Goal: Task Accomplishment & Management: Manage account settings

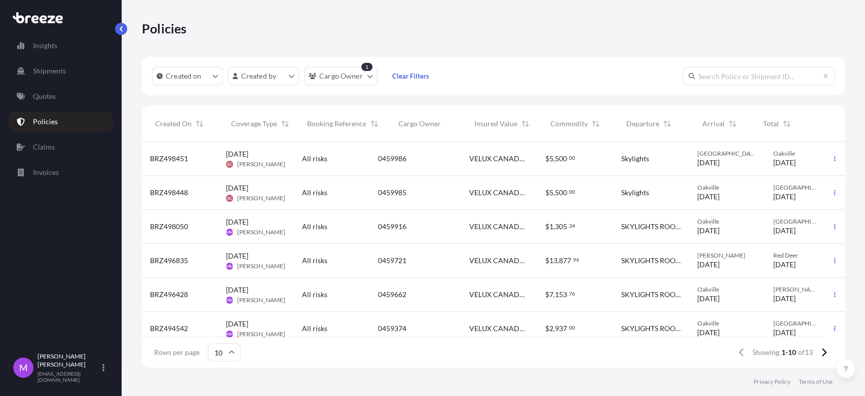
scroll to position [222, 694]
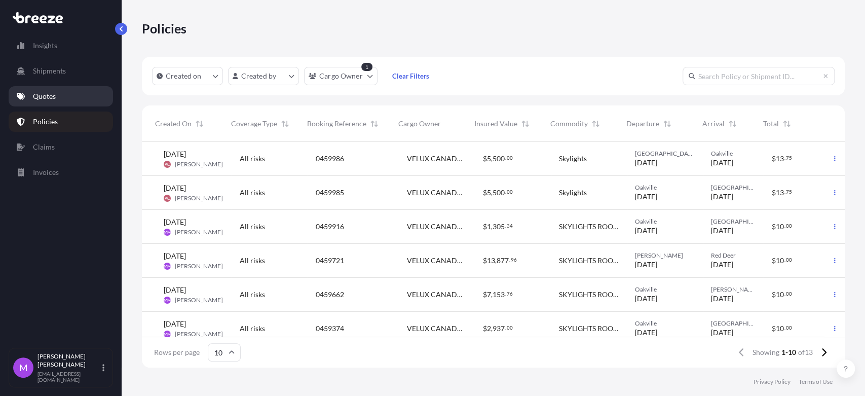
click at [48, 99] on p "Quotes" at bounding box center [44, 96] width 23 height 10
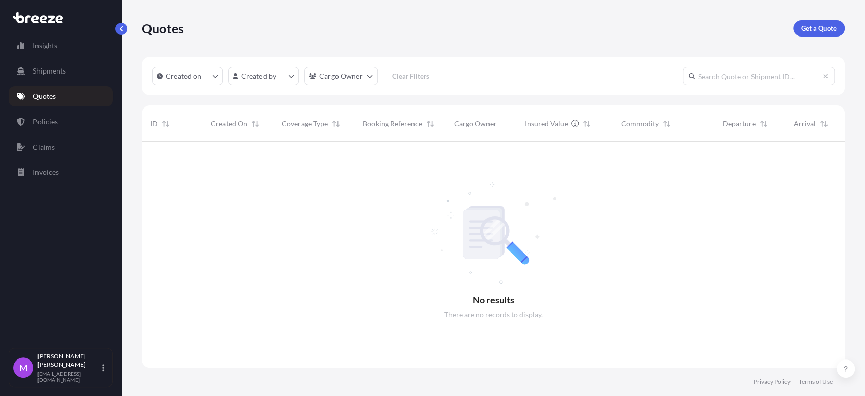
scroll to position [8, 9]
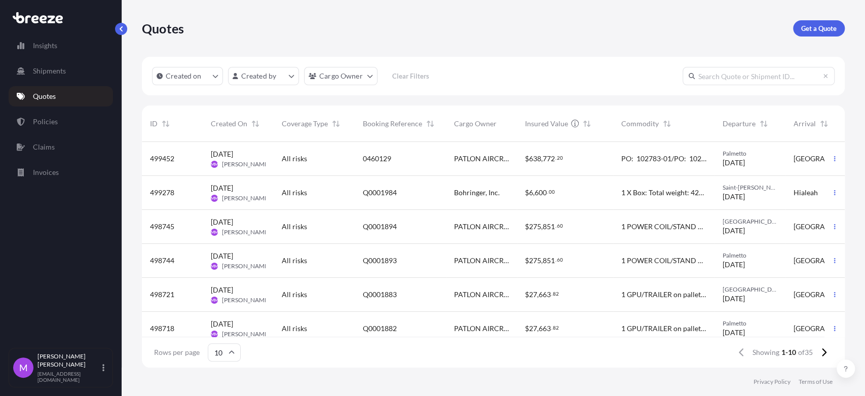
click at [465, 165] on div "PATLON AIRCRAFT & INDUSTRIES LIMITED" at bounding box center [481, 159] width 71 height 34
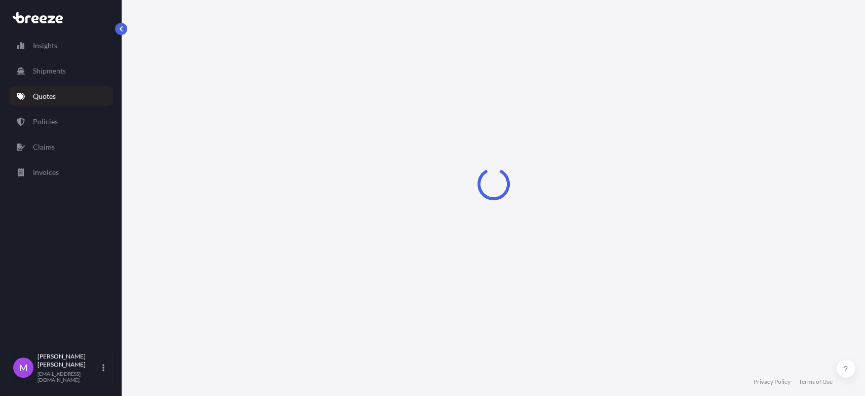
select select "Road"
select select "2"
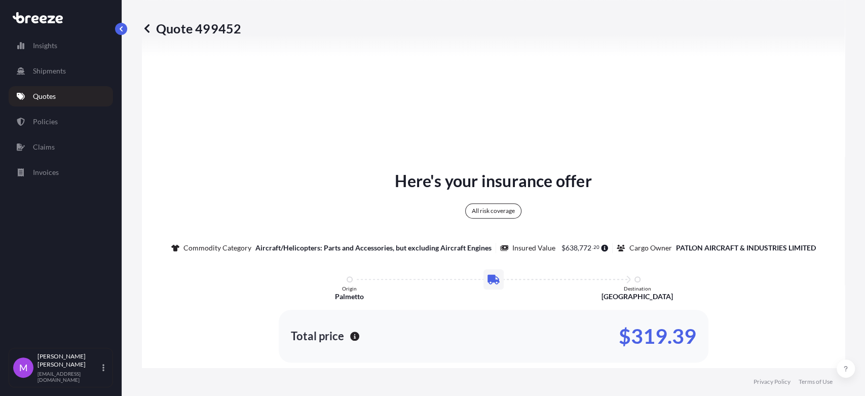
scroll to position [543, 0]
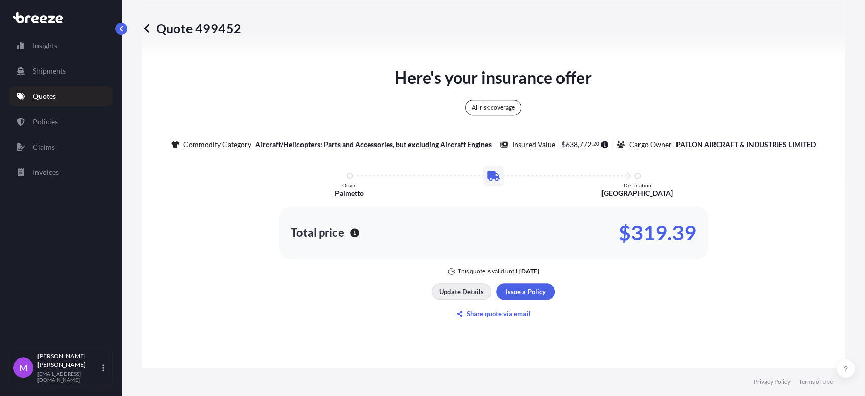
click at [461, 296] on p "Update Details" at bounding box center [461, 291] width 45 height 10
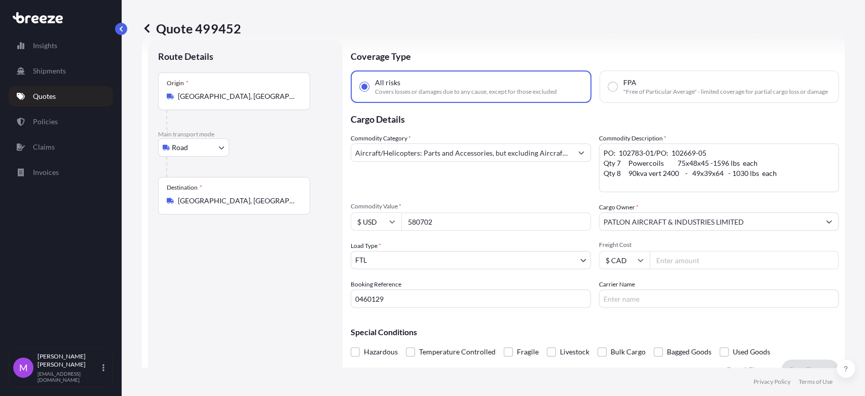
scroll to position [16, 0]
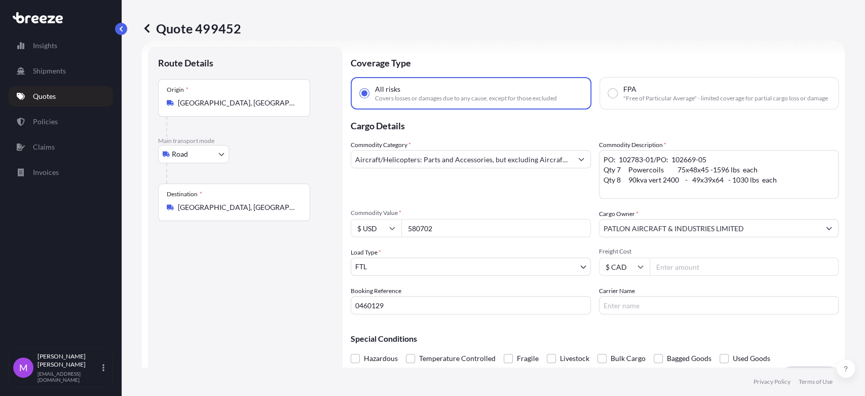
click at [441, 237] on input "580702" at bounding box center [495, 228] width 189 height 18
drag, startPoint x: 455, startPoint y: 236, endPoint x: 391, endPoint y: 232, distance: 65.0
click at [391, 232] on div "$ USD 580702" at bounding box center [471, 228] width 240 height 18
paste input "7982.6"
type input "587982.6"
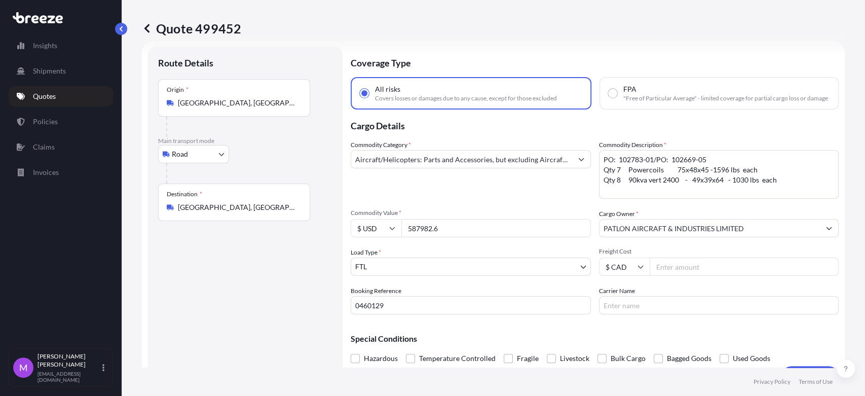
click at [271, 307] on div "Route Details Place of loading Road Road Rail Origin * [GEOGRAPHIC_DATA] Main t…" at bounding box center [245, 216] width 174 height 319
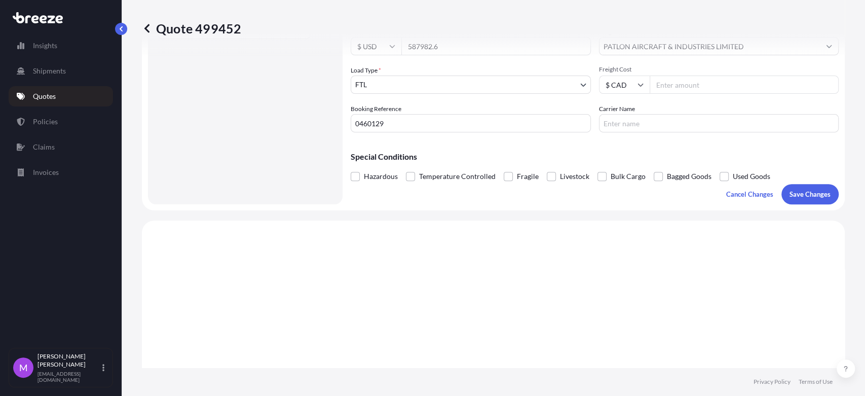
scroll to position [129, 0]
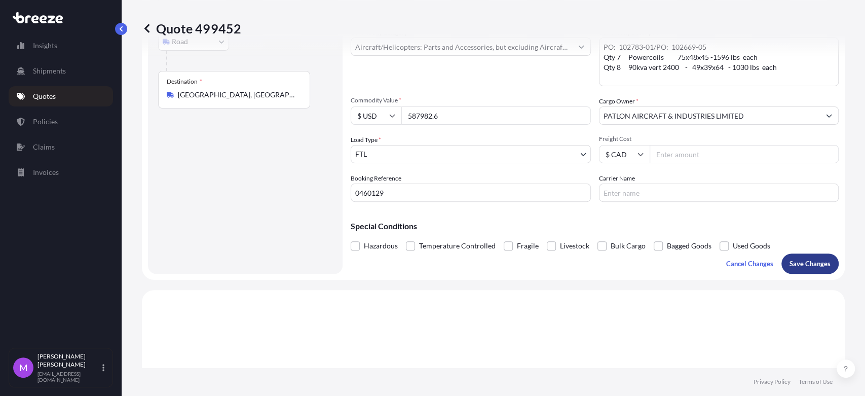
click at [794, 269] on p "Save Changes" at bounding box center [809, 263] width 41 height 10
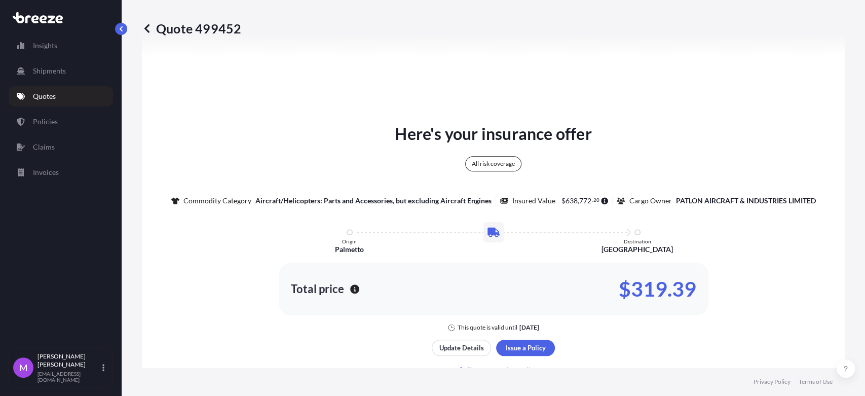
select select "Road"
select select "2"
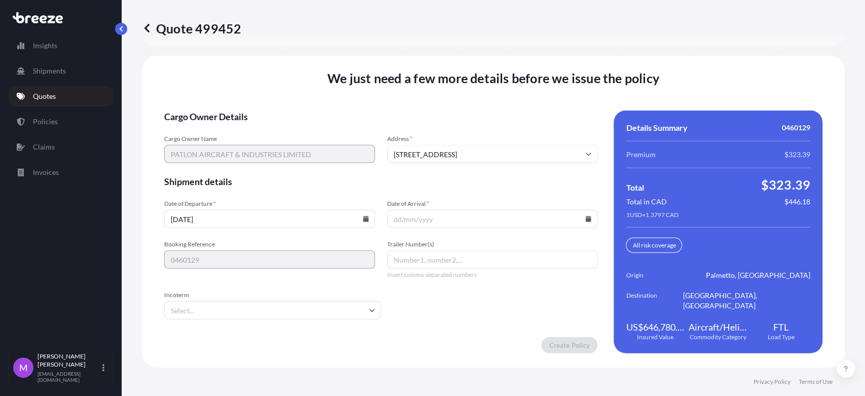
scroll to position [1377, 0]
